Goal: Information Seeking & Learning: Learn about a topic

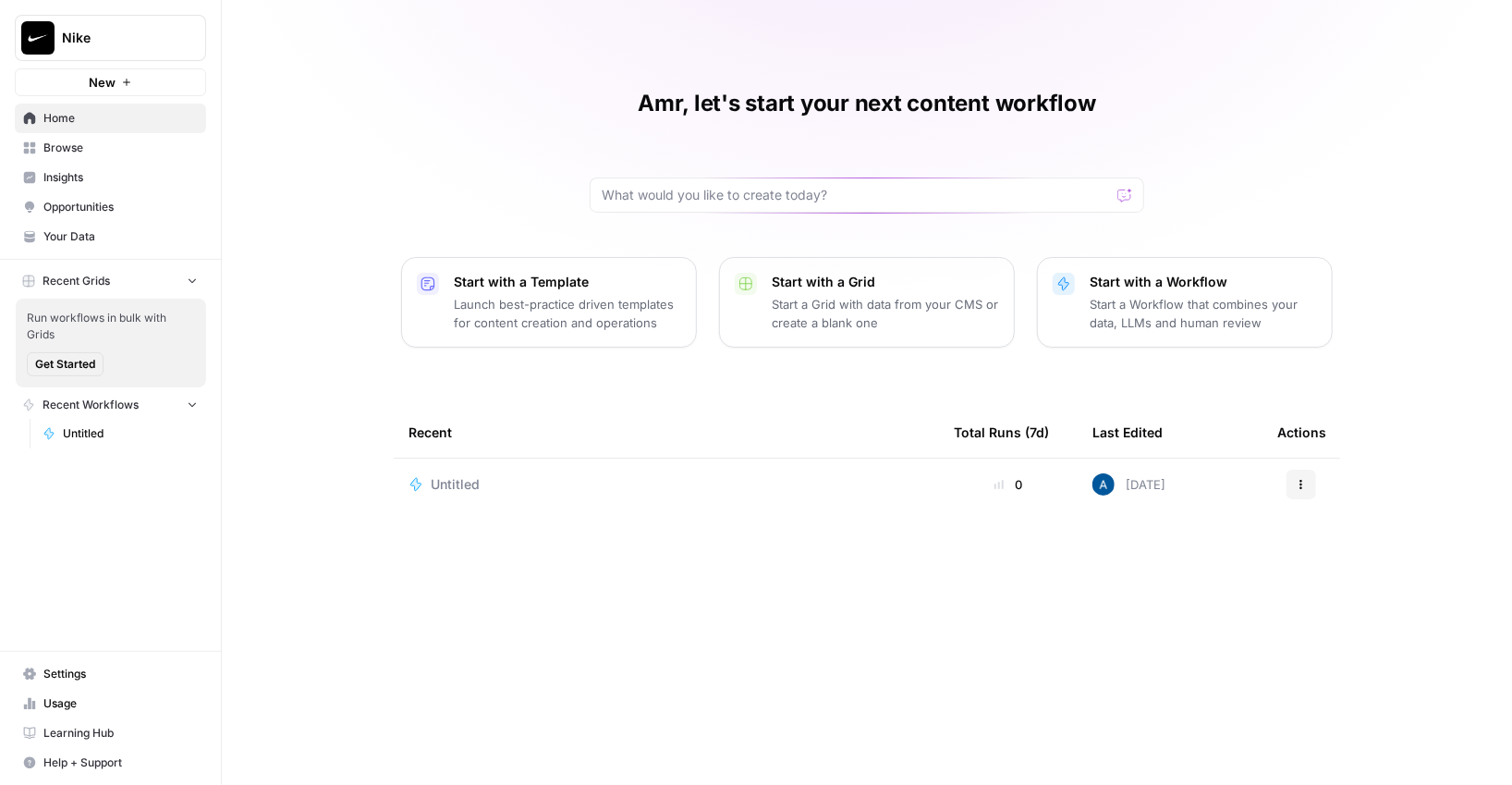
click at [74, 178] on span "Insights" at bounding box center [121, 177] width 155 height 16
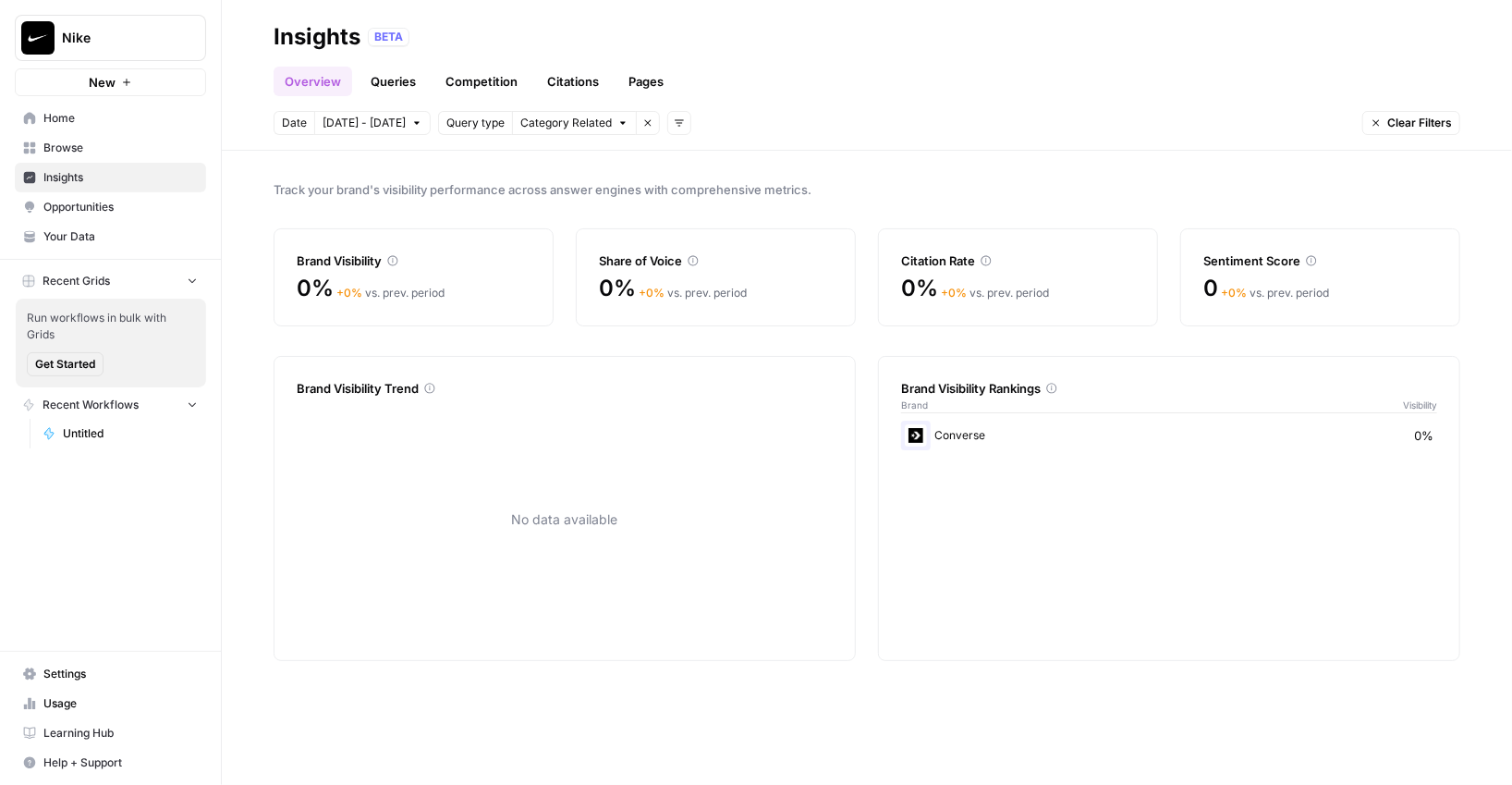
click at [389, 79] on link "Queries" at bounding box center [394, 81] width 68 height 30
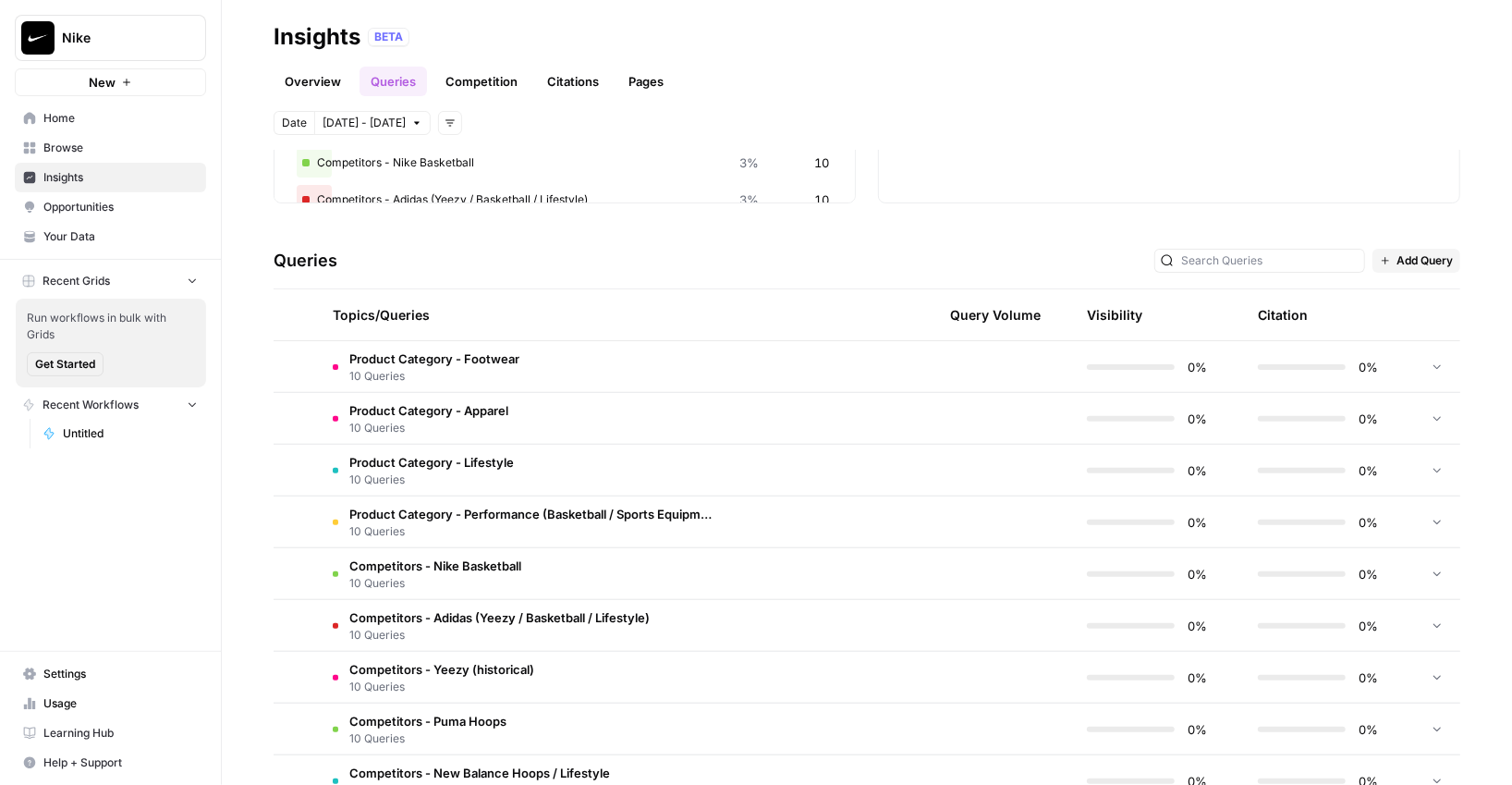
scroll to position [313, 0]
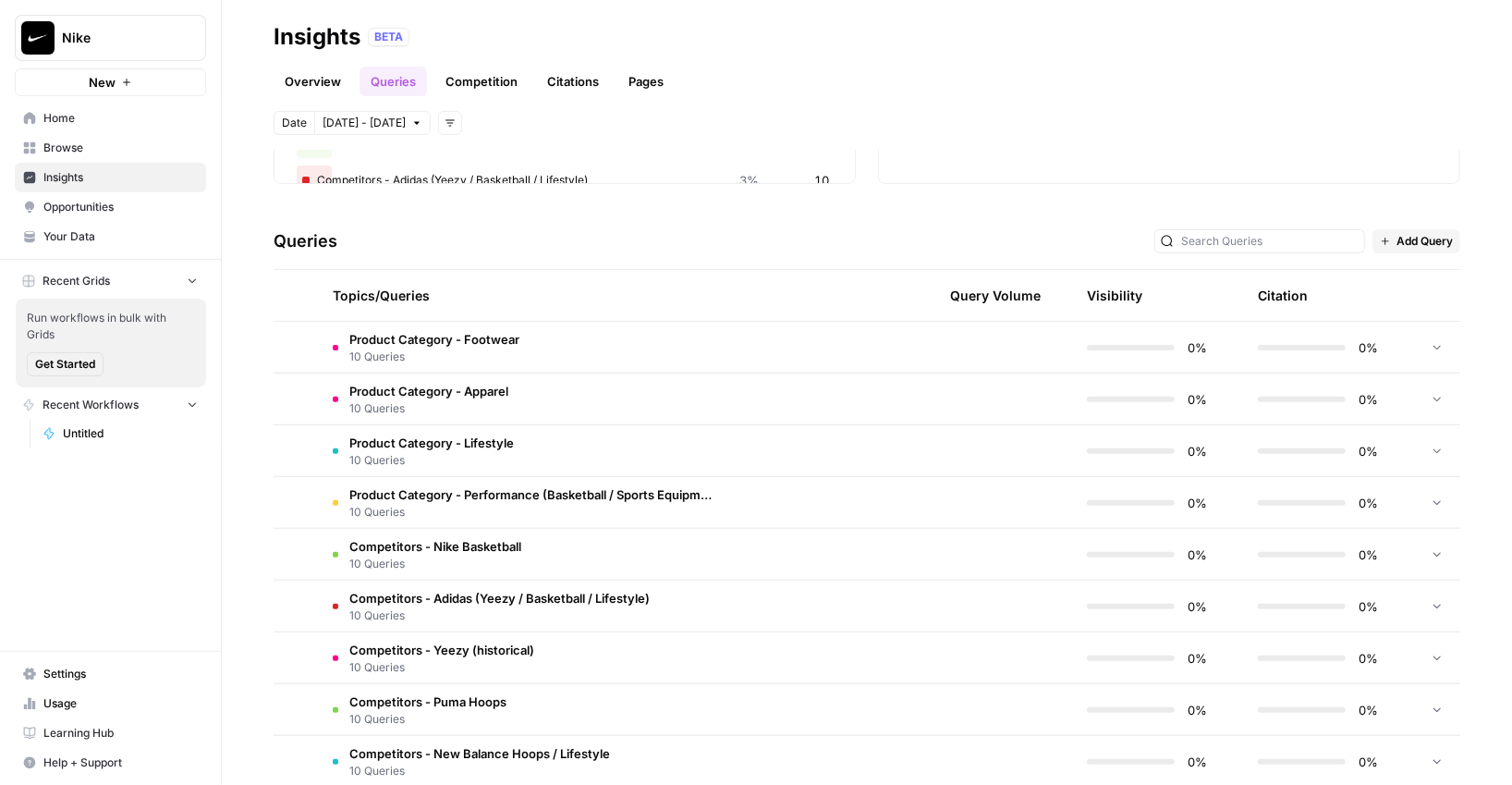
click at [306, 357] on td at bounding box center [296, 347] width 44 height 51
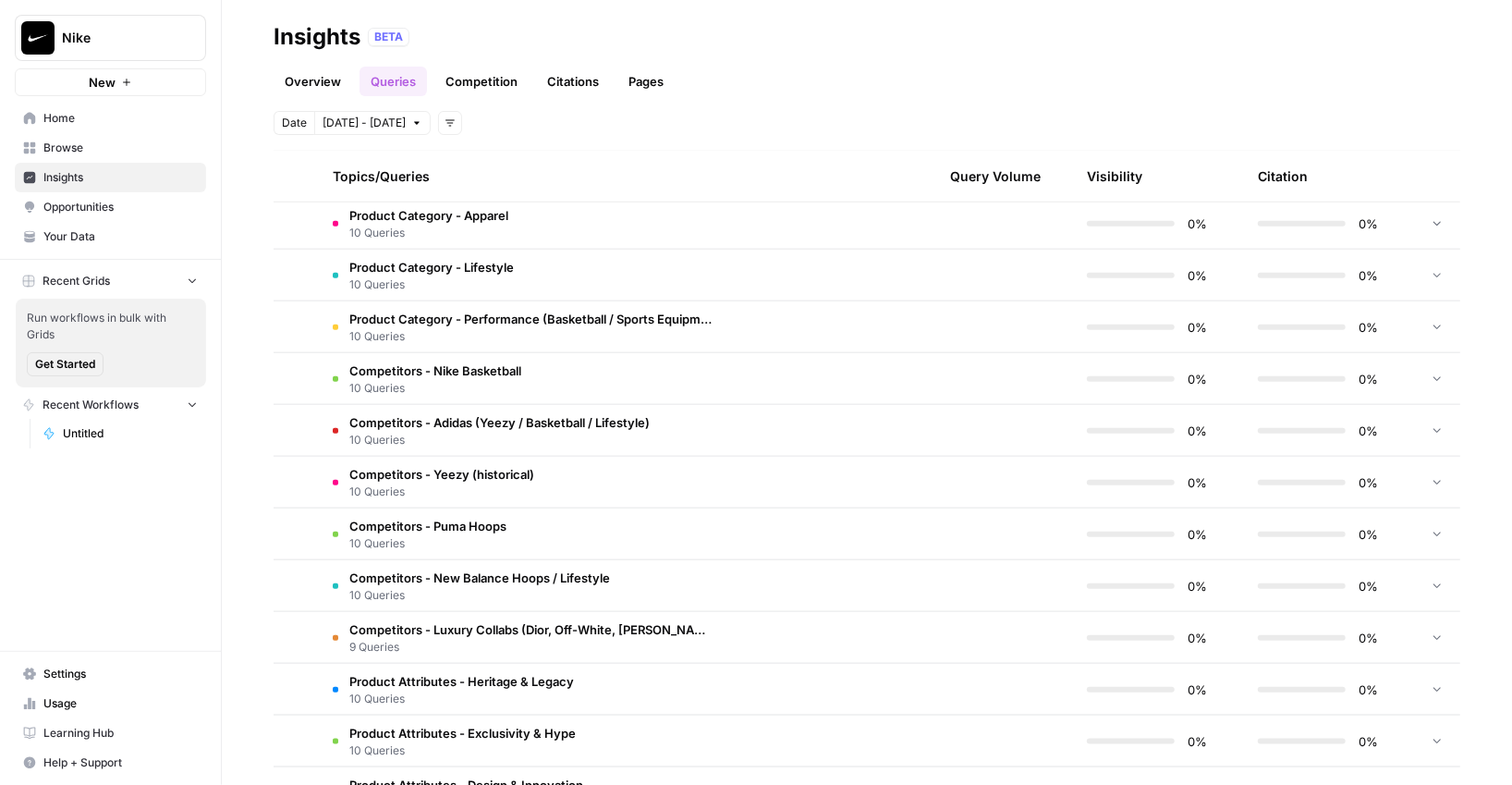
click at [297, 297] on td at bounding box center [296, 275] width 44 height 51
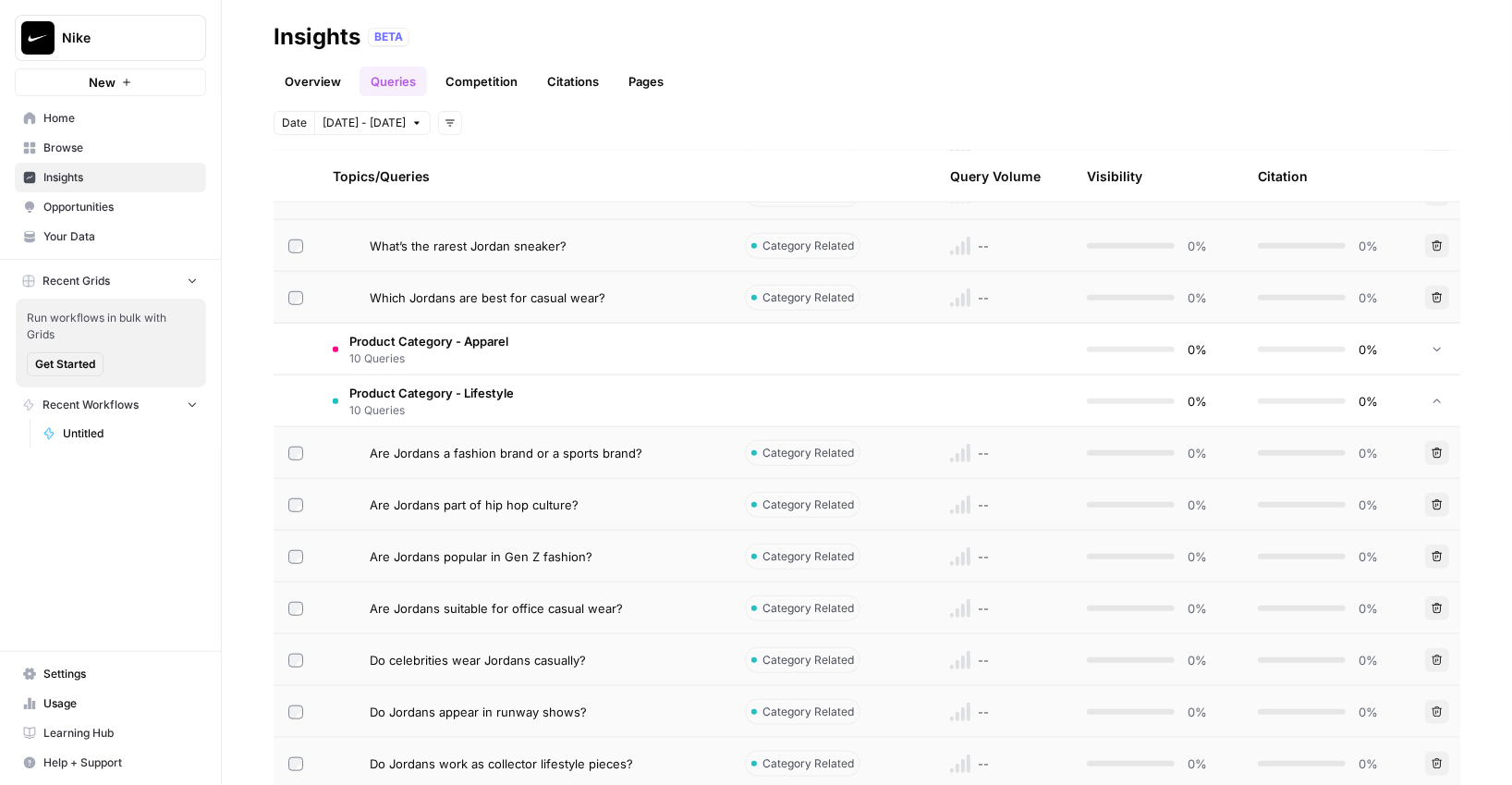
click at [296, 376] on tr "Product Category - Lifestyle 10 Queries 0% 0%" at bounding box center [867, 401] width 1187 height 51
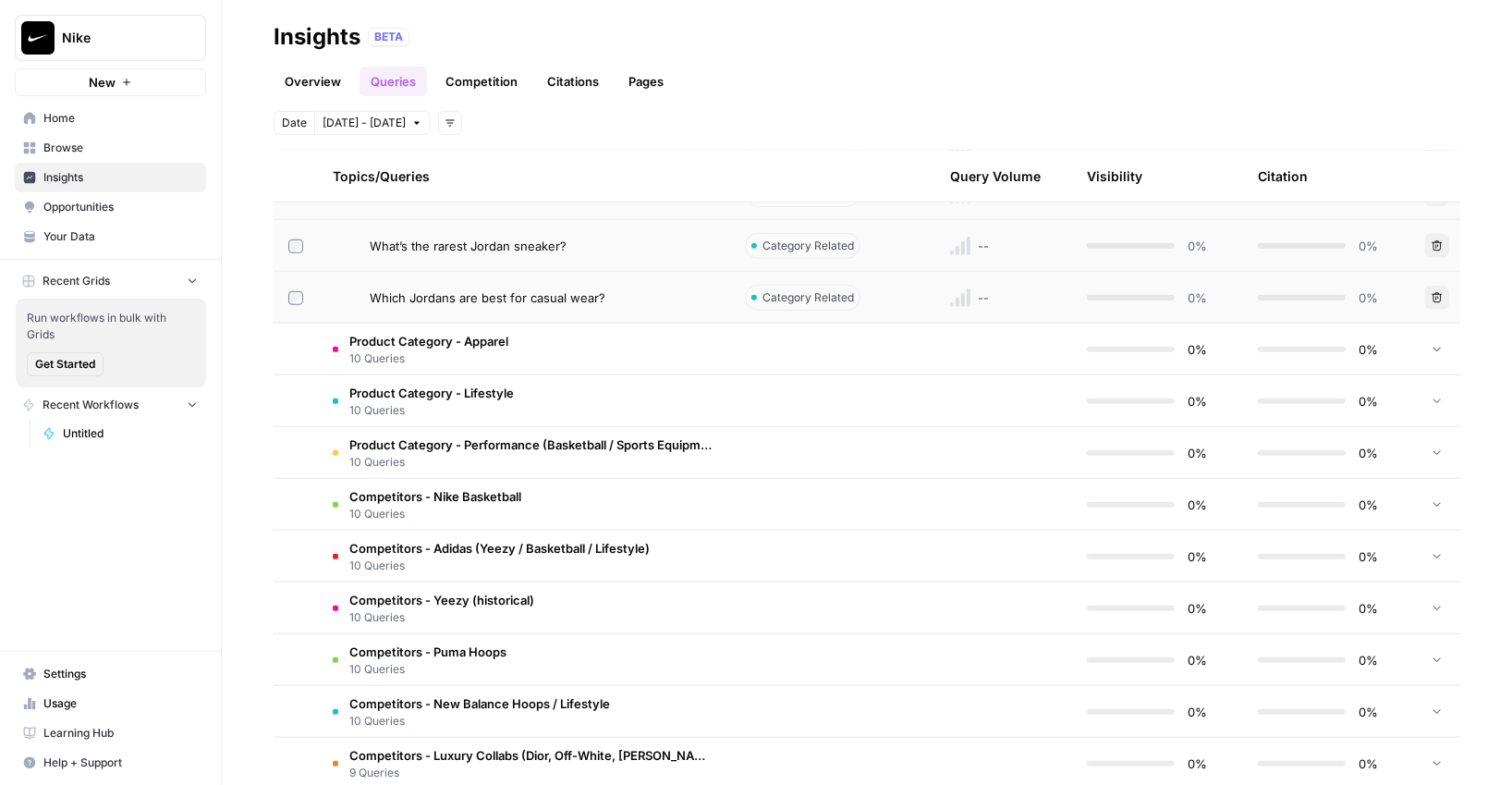
scroll to position [481, 0]
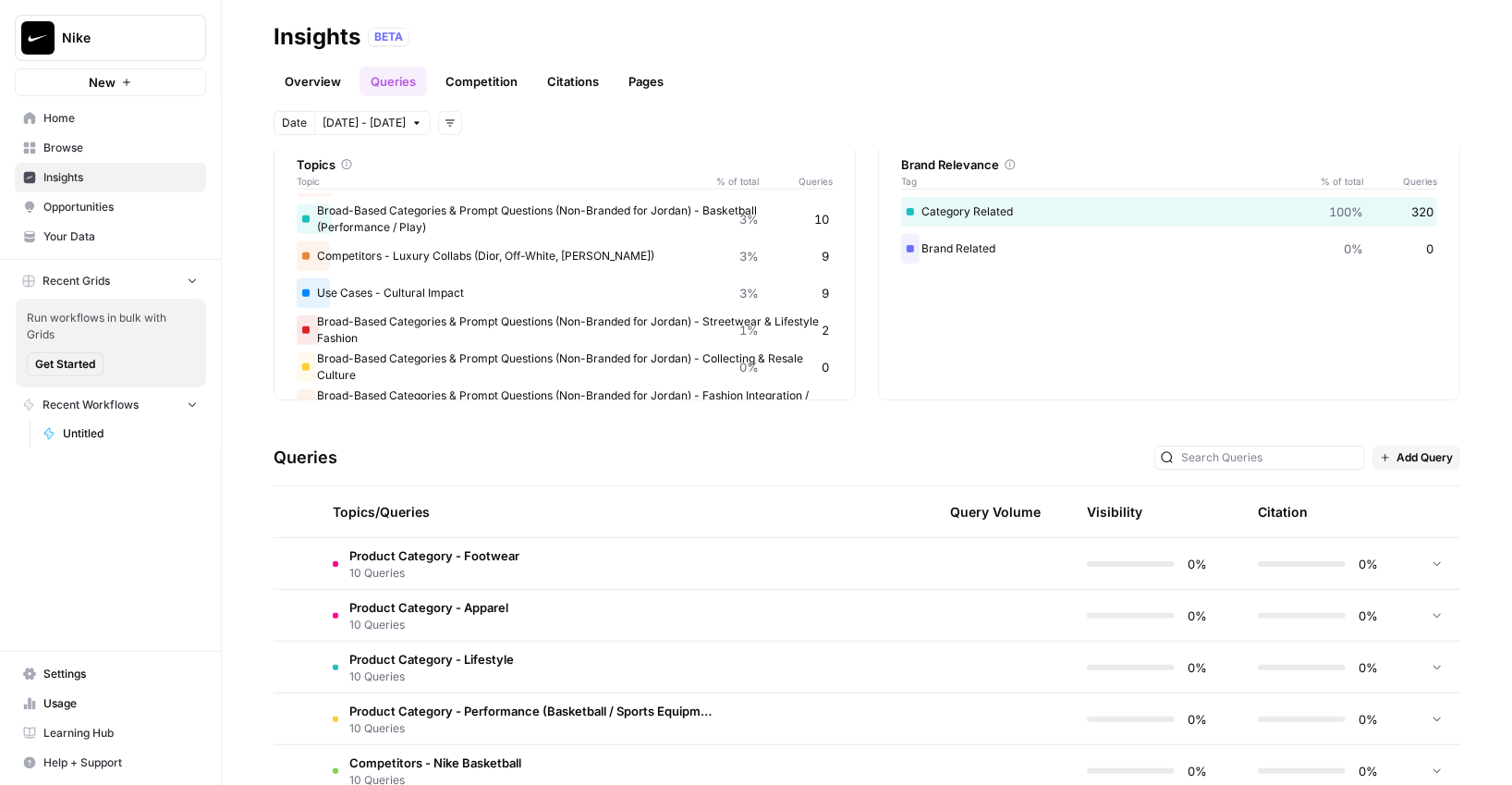
scroll to position [111, 0]
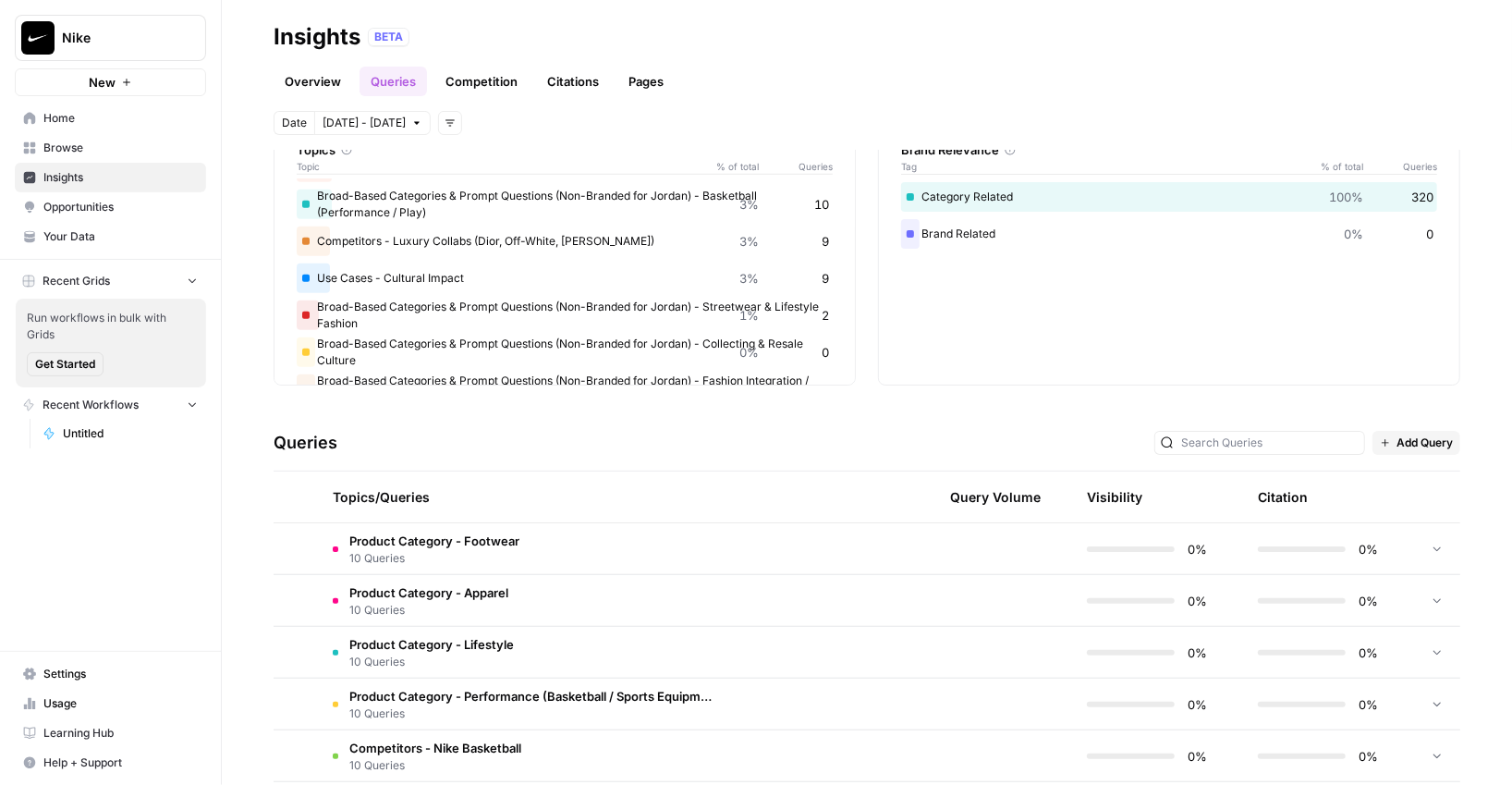
click at [506, 566] on td "Product Category - Footwear 10 Queries" at bounding box center [524, 549] width 412 height 51
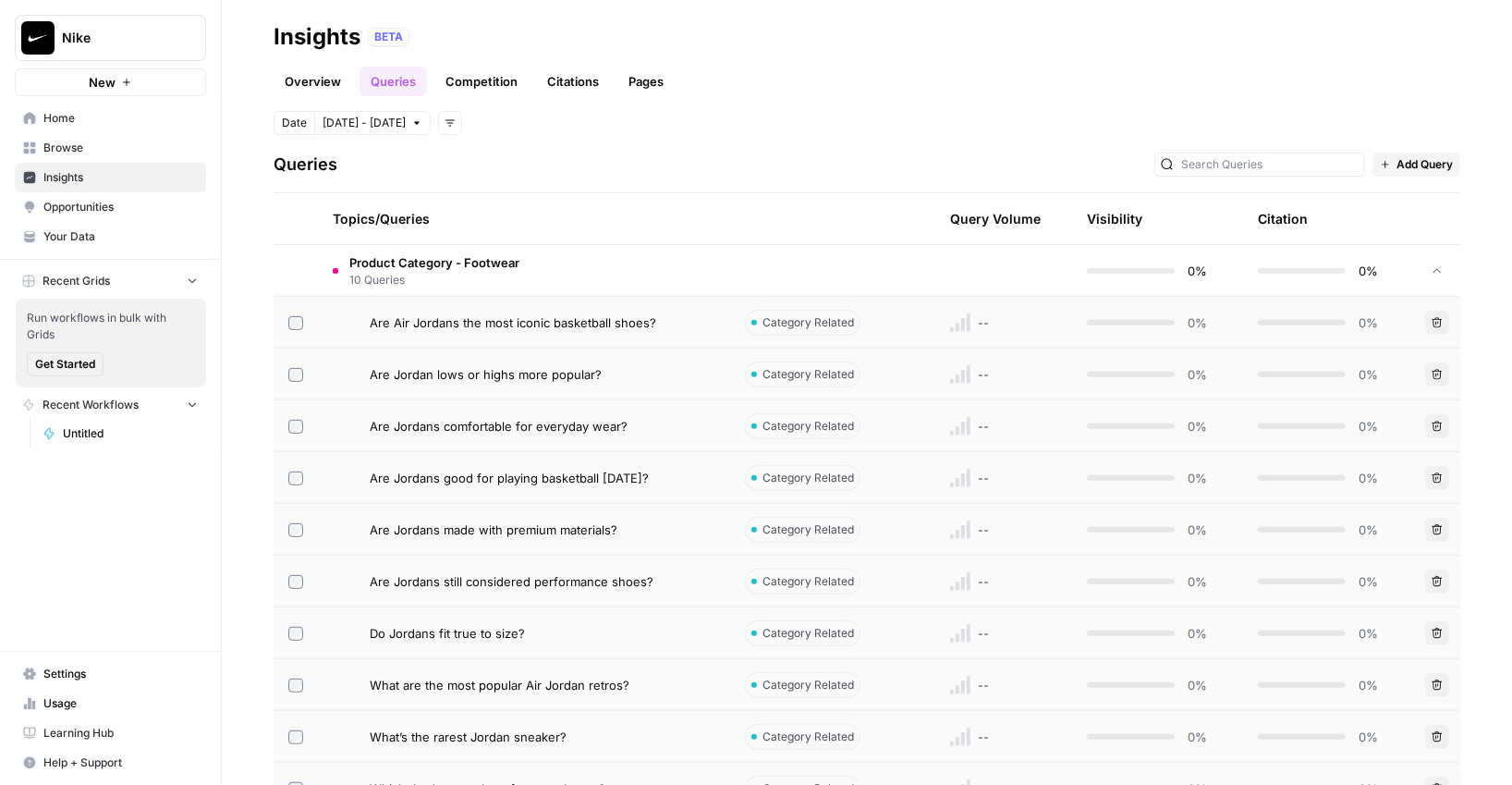
scroll to position [355, 0]
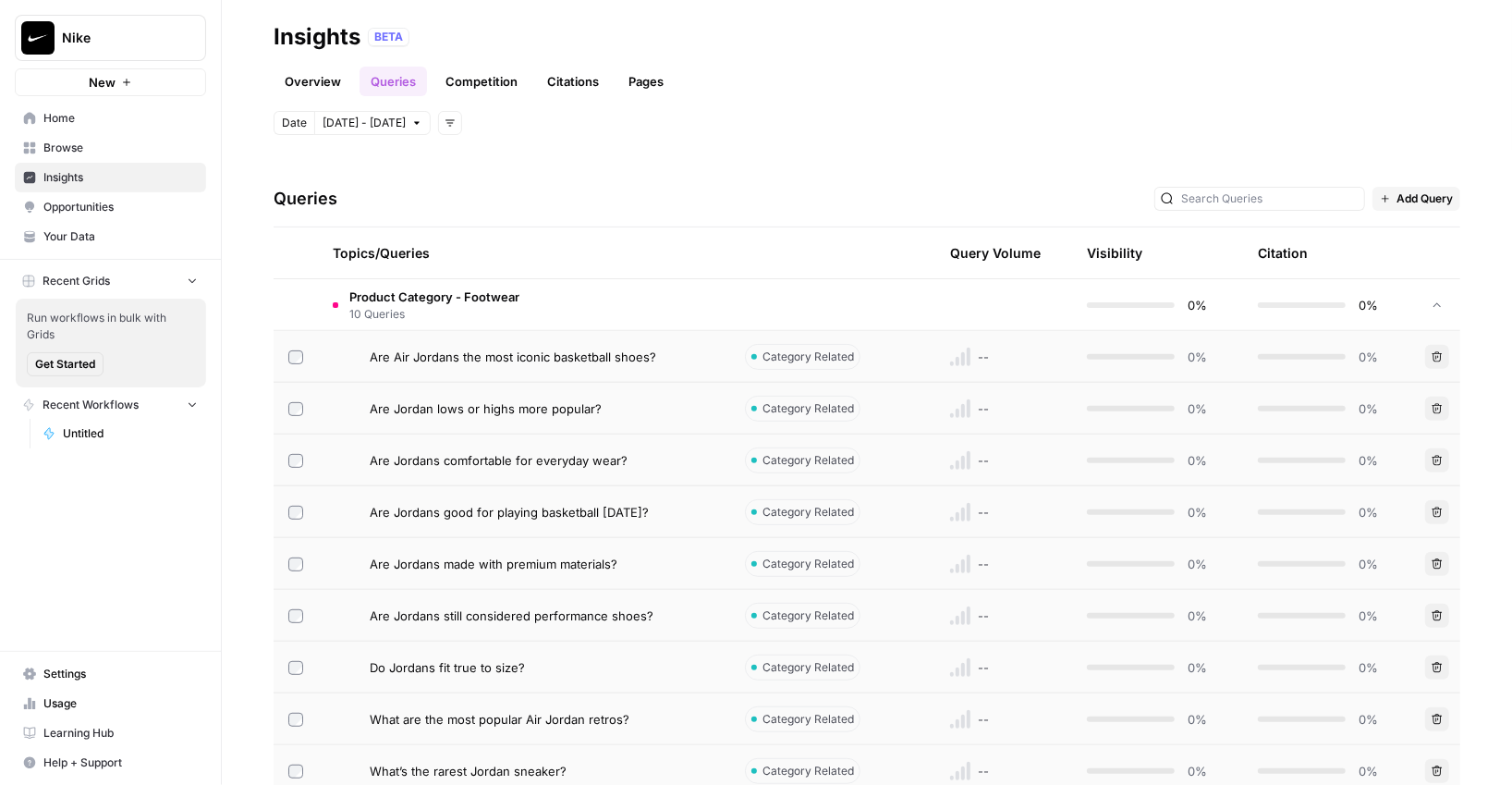
click at [301, 312] on td at bounding box center [296, 304] width 44 height 51
